Goal: Navigation & Orientation: Understand site structure

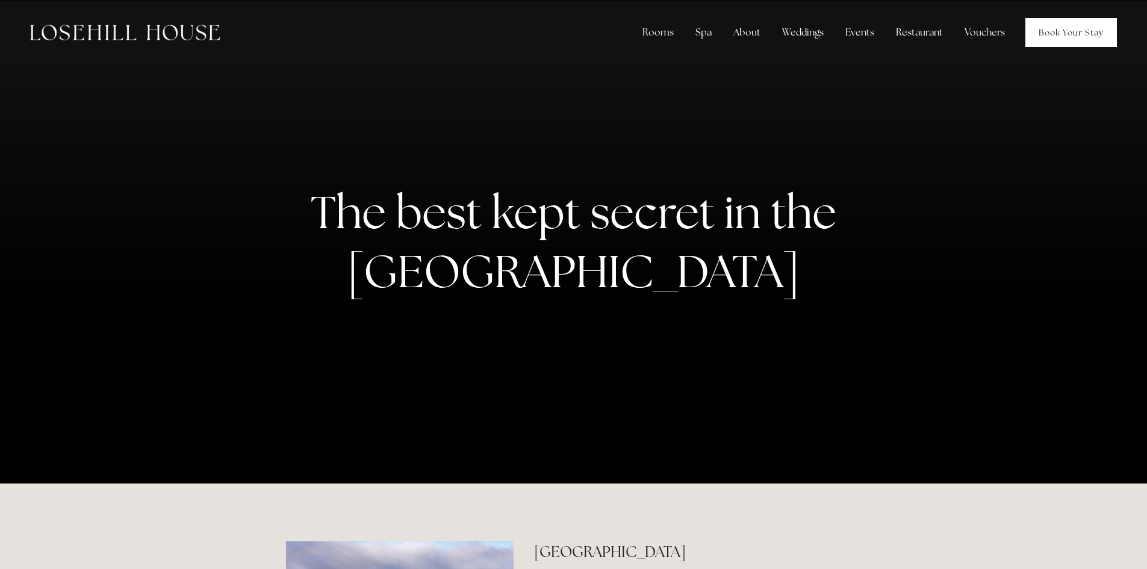
click at [1085, 39] on link "Book Your Stay" at bounding box center [1070, 32] width 91 height 29
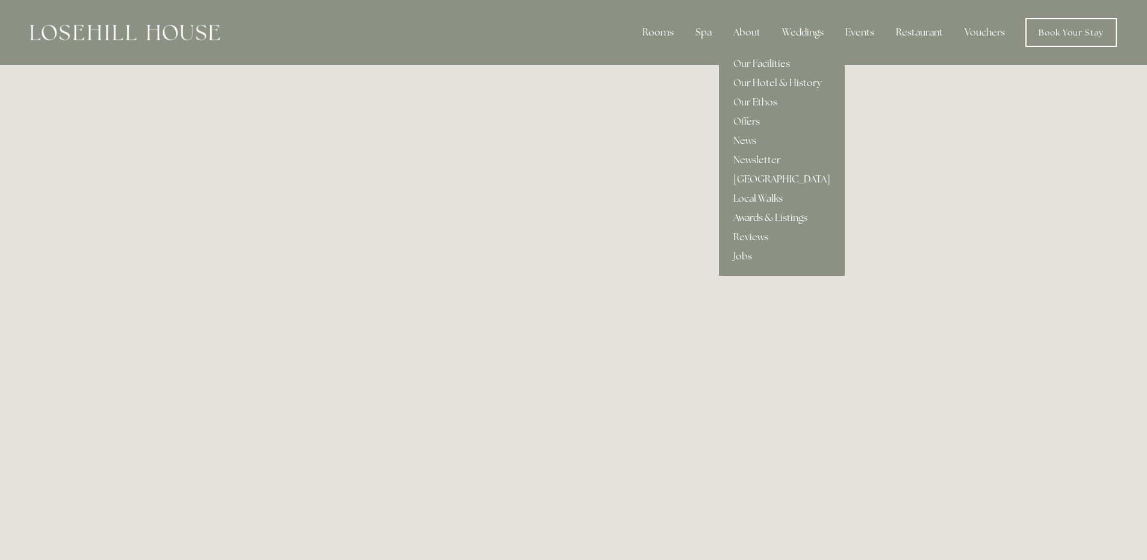
click at [766, 196] on link "Local Walks" at bounding box center [782, 198] width 126 height 19
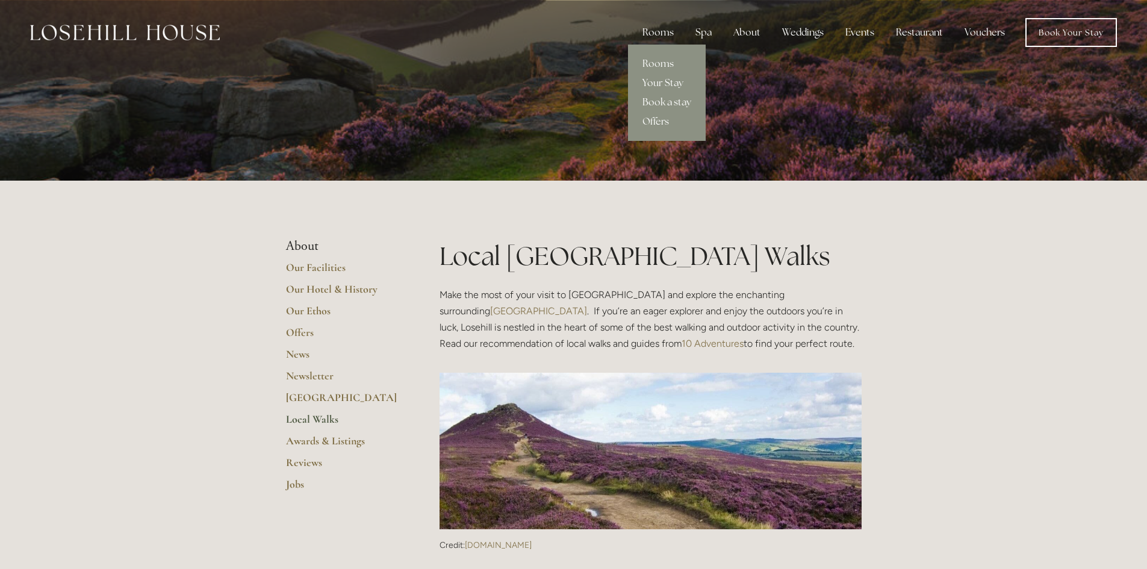
click at [668, 33] on div "Rooms" at bounding box center [658, 32] width 51 height 24
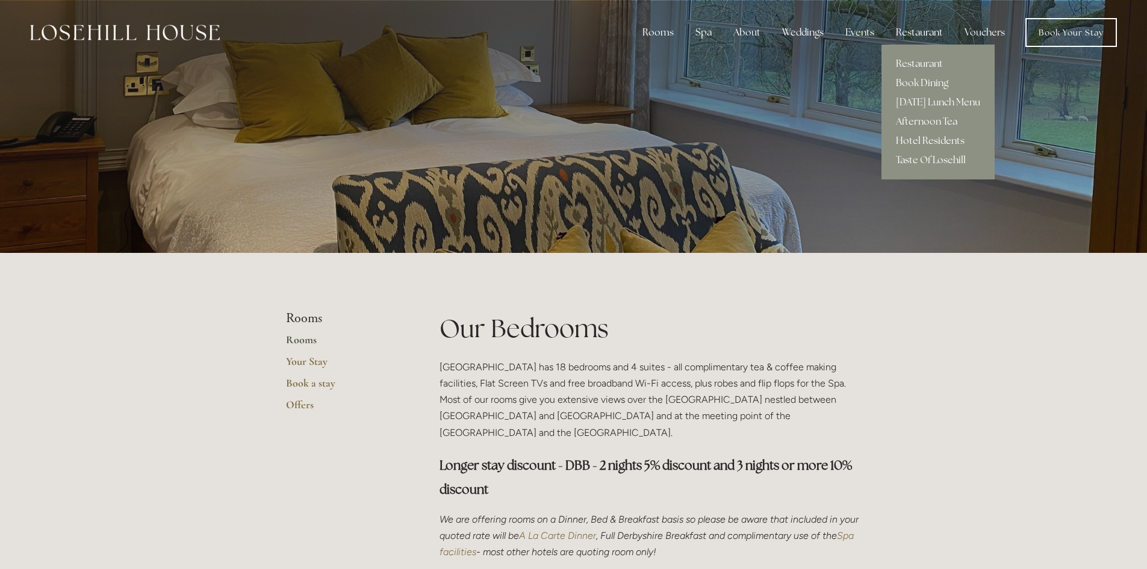
click at [928, 36] on div "Restaurant" at bounding box center [919, 32] width 66 height 24
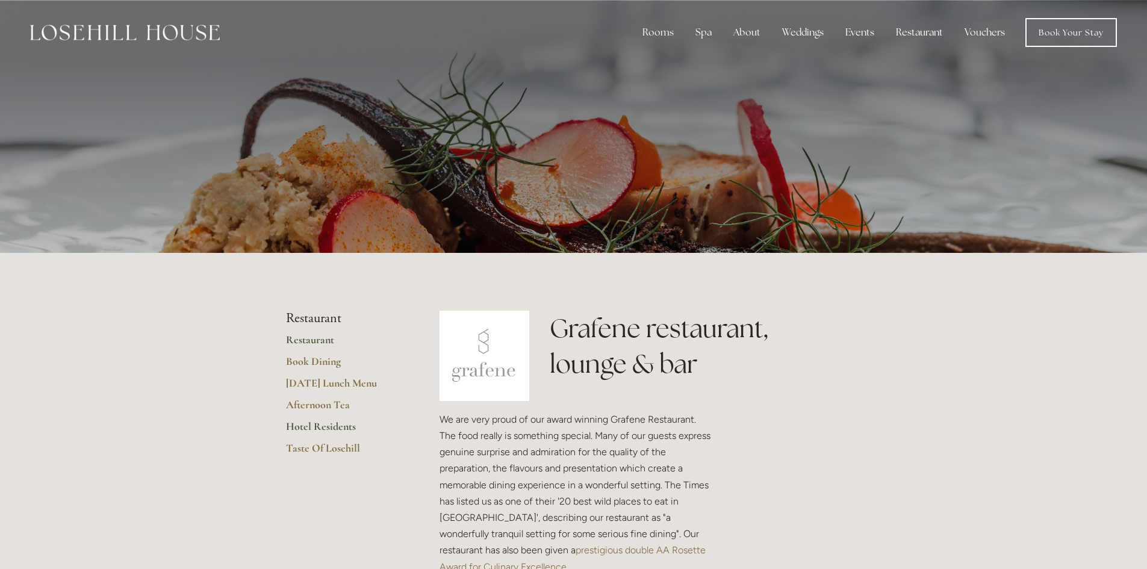
click at [309, 429] on link "Hotel Residents" at bounding box center [343, 431] width 115 height 22
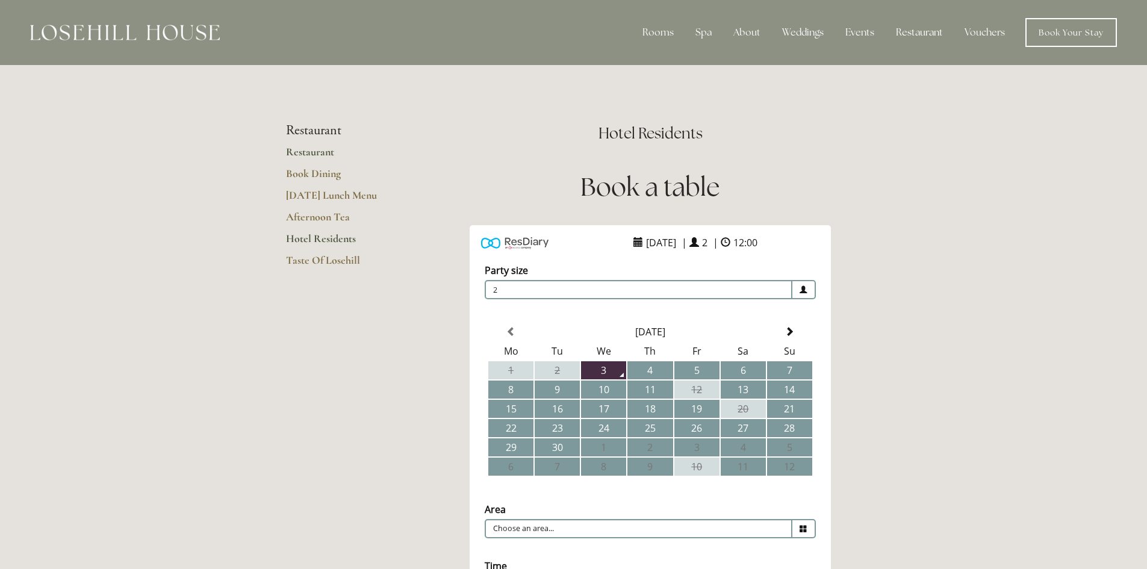
click at [317, 152] on link "Restaurant" at bounding box center [343, 156] width 115 height 22
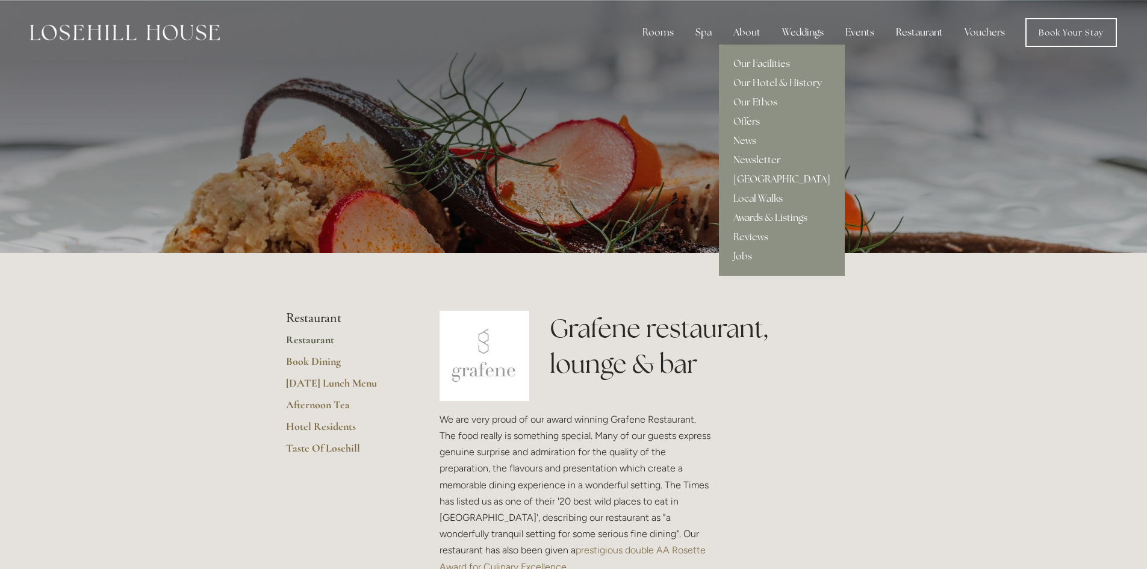
click at [761, 65] on link "Our Facilities" at bounding box center [782, 63] width 126 height 19
